Goal: Information Seeking & Learning: Learn about a topic

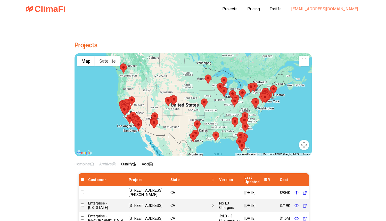
click at [328, 9] on link "[EMAIL_ADDRESS][DOMAIN_NAME]" at bounding box center [324, 8] width 66 height 5
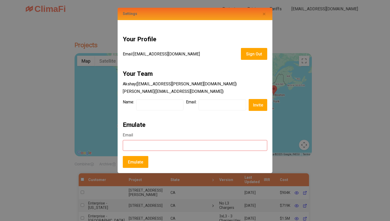
click at [145, 148] on input "Email" at bounding box center [195, 145] width 144 height 11
click at [263, 14] on span "Close" at bounding box center [263, 14] width 3 height 6
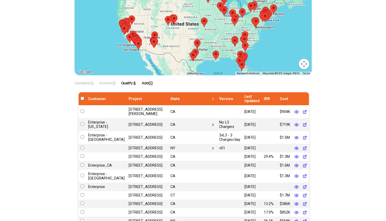
scroll to position [109, 0]
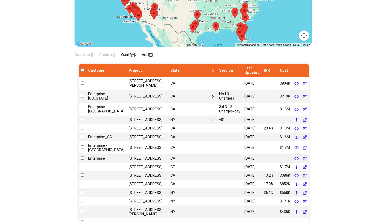
click at [303, 94] on icon at bounding box center [305, 96] width 4 height 4
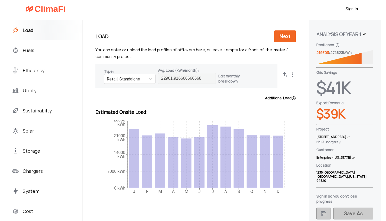
click at [24, 145] on div "Storage" at bounding box center [47, 151] width 70 height 20
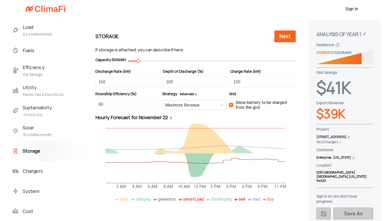
click at [23, 211] on span "Cost" at bounding box center [28, 211] width 11 height 8
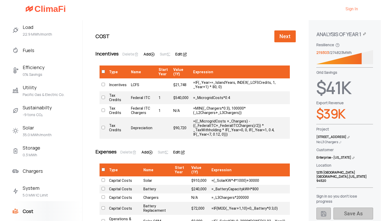
click at [348, 8] on link "Sign In" at bounding box center [351, 8] width 12 height 5
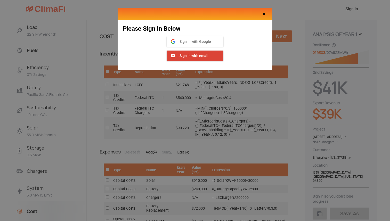
click at [264, 13] on span "Close" at bounding box center [263, 14] width 3 height 6
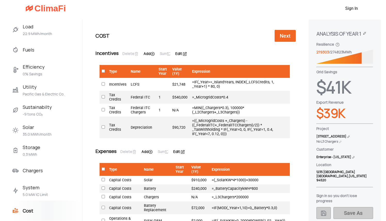
scroll to position [1, 0]
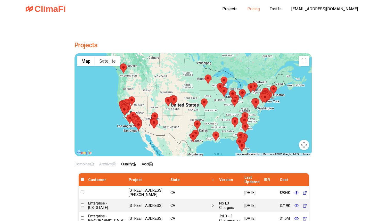
click at [260, 9] on link "Pricing" at bounding box center [253, 8] width 13 height 5
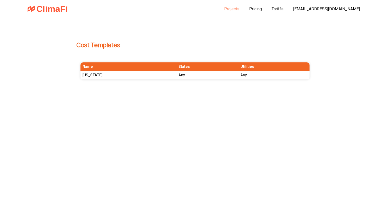
click at [239, 9] on link "Projects" at bounding box center [231, 8] width 15 height 5
